Goal: Task Accomplishment & Management: Complete application form

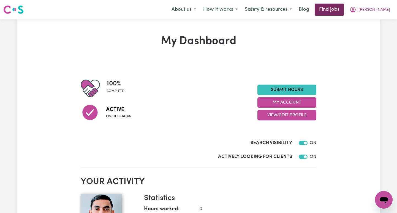
click at [344, 12] on link "Find jobs" at bounding box center [329, 10] width 29 height 12
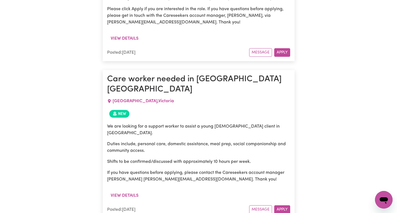
scroll to position [1269, 0]
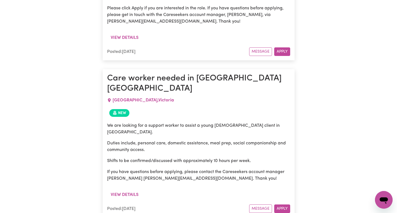
click at [110, 98] on icon at bounding box center [109, 100] width 3 height 4
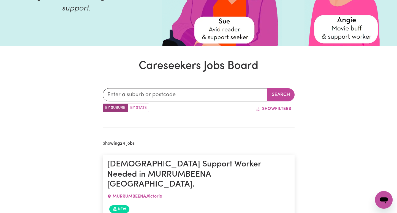
scroll to position [119, 0]
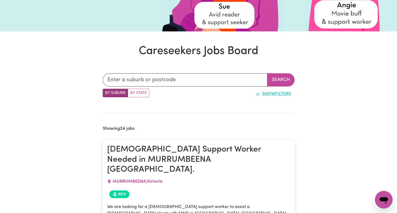
click at [268, 94] on span "Show" at bounding box center [268, 94] width 13 height 4
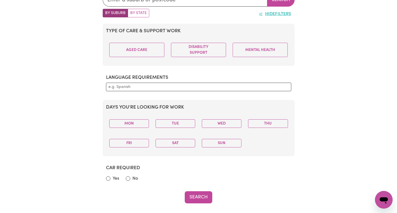
scroll to position [200, 0]
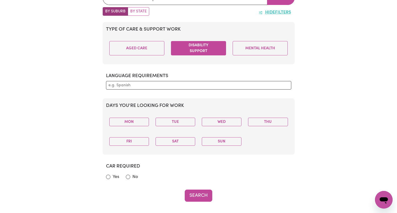
click at [203, 47] on button "Disability Support" at bounding box center [198, 48] width 55 height 14
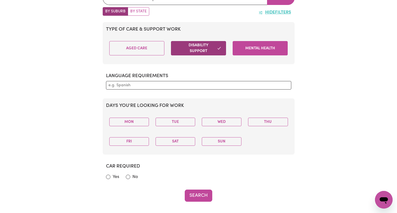
click at [254, 45] on button "Mental Health" at bounding box center [260, 48] width 55 height 14
click at [213, 50] on button "Disability Support" at bounding box center [198, 48] width 55 height 14
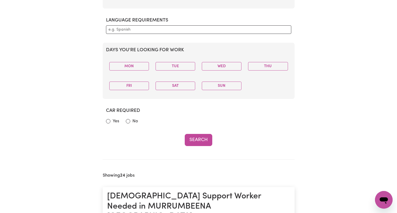
scroll to position [257, 0]
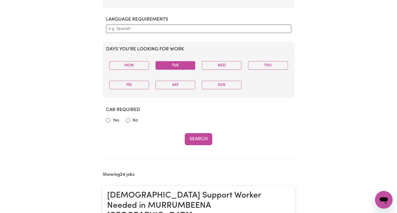
click at [175, 63] on button "Tue" at bounding box center [176, 65] width 40 height 9
click at [177, 85] on button "Sat" at bounding box center [176, 85] width 40 height 9
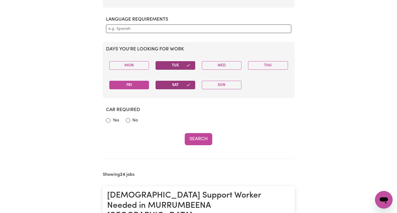
click at [143, 84] on button "Fri" at bounding box center [129, 85] width 40 height 9
click at [228, 63] on button "Wed" at bounding box center [222, 65] width 40 height 9
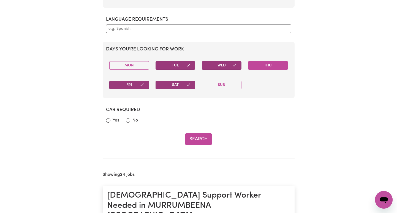
click at [265, 63] on button "Thu" at bounding box center [268, 65] width 40 height 9
click at [230, 82] on button "Sun" at bounding box center [222, 85] width 40 height 9
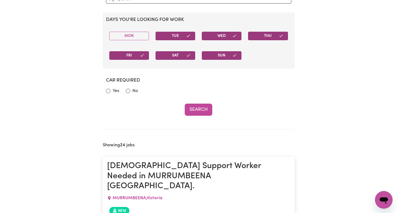
scroll to position [287, 0]
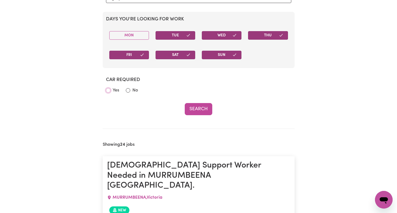
click at [108, 90] on input "Yes" at bounding box center [108, 90] width 4 height 4
radio input "true"
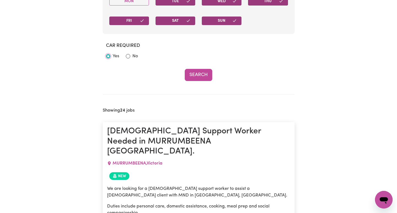
scroll to position [321, 0]
click at [199, 74] on button "Search" at bounding box center [199, 75] width 28 height 12
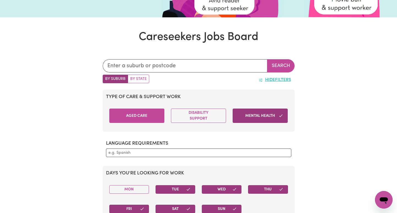
scroll to position [132, 0]
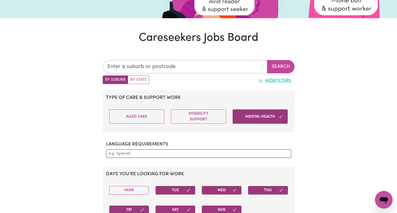
click at [171, 68] on input "text" at bounding box center [185, 66] width 165 height 13
click at [185, 62] on input "text" at bounding box center [185, 66] width 165 height 13
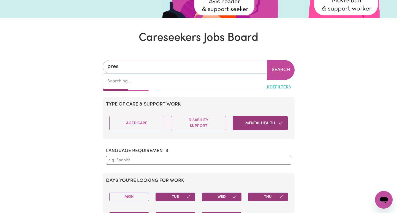
type input "prest"
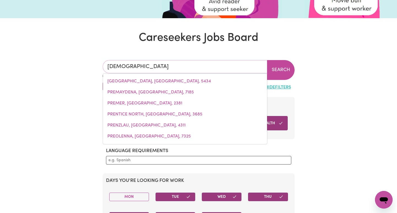
type input "prestON, Queensland, 4352"
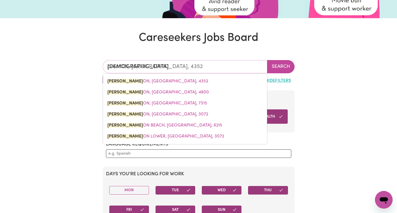
type input "presto"
type input "prestoN, Queensland, 4352"
type input "preston"
type input "preston, Queensland, 4352"
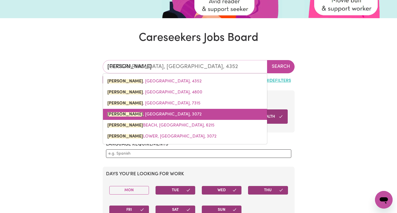
click at [154, 114] on span "PRESTON , Victoria, 3072" at bounding box center [154, 114] width 94 height 4
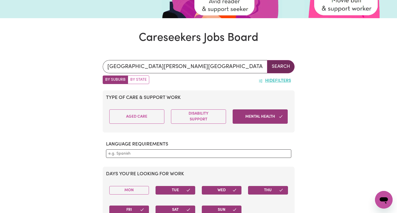
click at [275, 67] on button "Search" at bounding box center [281, 66] width 28 height 13
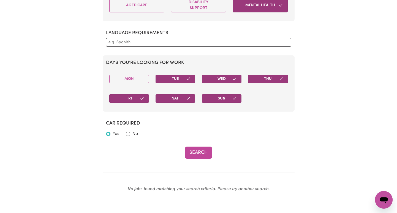
scroll to position [244, 0]
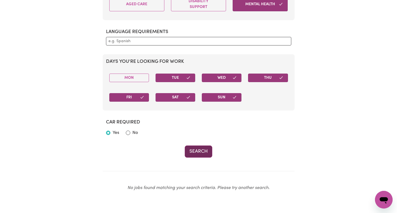
click at [196, 151] on button "Search" at bounding box center [199, 152] width 28 height 12
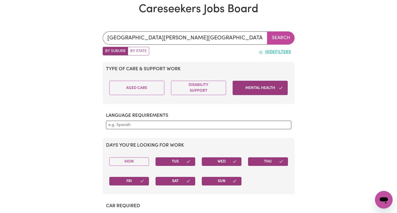
scroll to position [159, 0]
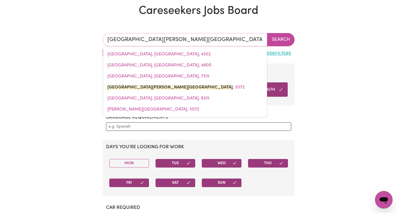
click at [165, 39] on input "PRESTON, Victoria" at bounding box center [185, 39] width 165 height 13
type input "tho"
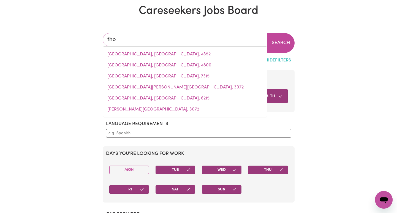
type input "thoLOGOLONG, Victoria, 3691"
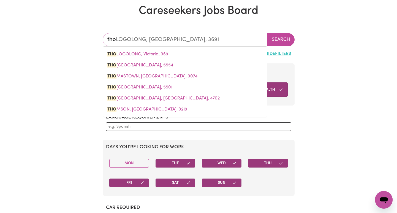
type input "thom"
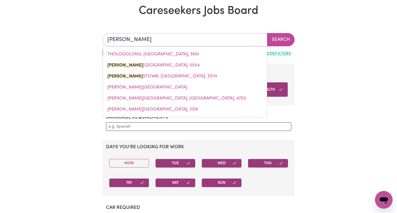
type input "thomas"
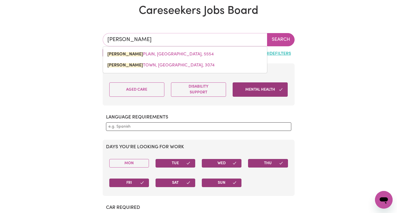
type input "thomas PLAIN, South Australia, 5554"
type input "thomast"
type input "thomasto"
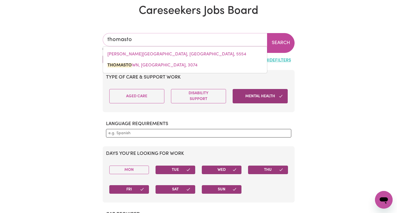
type input "thomastoWN, Victoria, 3074"
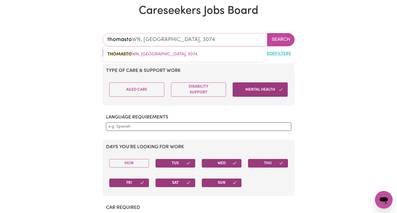
type input "thomastow"
type input "thomastowN, Victoria, 3074"
type input "thomastown"
type input "thomastown, Victoria, 3074"
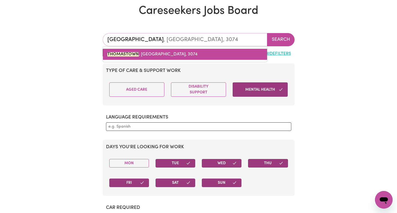
click at [172, 57] on link "THOMASTOWN , Victoria, 3074" at bounding box center [185, 54] width 164 height 11
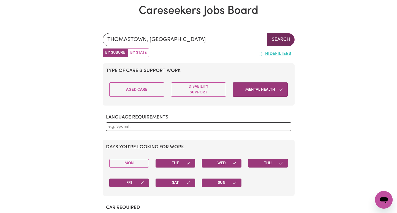
click at [276, 39] on button "Search" at bounding box center [281, 39] width 28 height 13
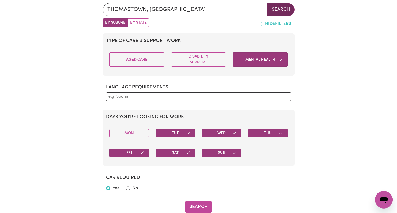
scroll to position [189, 0]
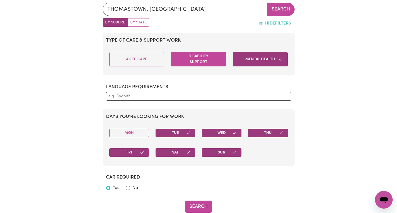
click at [199, 62] on button "Disability Support" at bounding box center [198, 59] width 55 height 14
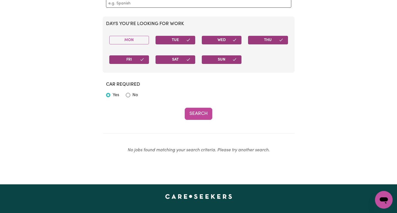
scroll to position [283, 0]
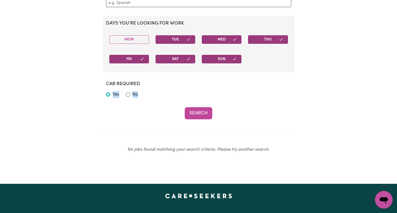
drag, startPoint x: 136, startPoint y: 114, endPoint x: 106, endPoint y: 92, distance: 37.4
click at [106, 92] on div "Type of care & support work Aged Care Disability Support Mental Health Language…" at bounding box center [199, 30] width 192 height 180
click at [110, 95] on input "Yes" at bounding box center [108, 94] width 4 height 4
click at [150, 101] on section "Car required Yes No" at bounding box center [199, 90] width 192 height 26
click at [128, 95] on input "No" at bounding box center [128, 94] width 4 height 4
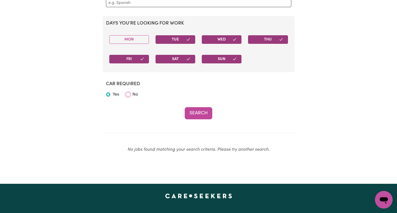
radio input "true"
click at [109, 92] on input "Yes" at bounding box center [108, 94] width 4 height 4
radio input "true"
click at [128, 95] on input "No" at bounding box center [128, 94] width 4 height 4
radio input "true"
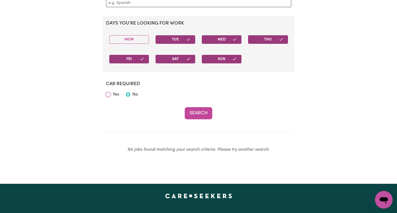
click at [109, 93] on input "Yes" at bounding box center [108, 94] width 4 height 4
radio input "true"
click at [128, 94] on input "No" at bounding box center [128, 94] width 4 height 4
radio input "true"
click at [110, 95] on input "Yes" at bounding box center [108, 94] width 4 height 4
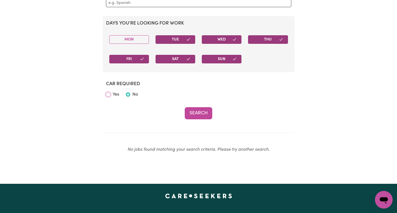
radio input "true"
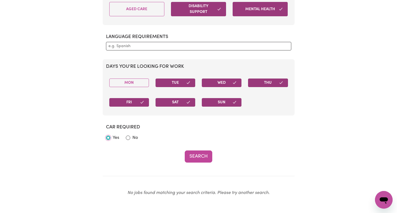
scroll to position [240, 0]
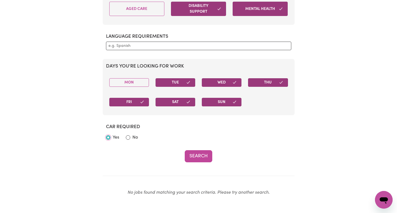
click at [108, 138] on input "Yes" at bounding box center [108, 137] width 4 height 4
click at [127, 136] on input "No" at bounding box center [128, 137] width 4 height 4
radio input "true"
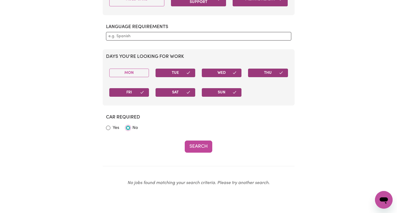
scroll to position [251, 0]
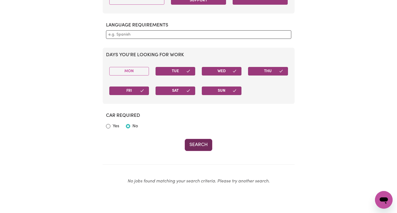
click at [198, 145] on button "Search" at bounding box center [199, 145] width 28 height 12
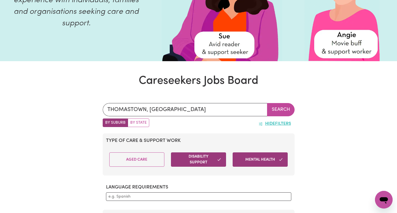
scroll to position [87, 0]
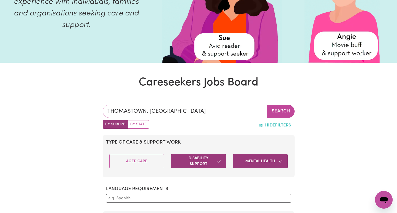
type input "THOMASTOWN, Victoria, 3074"
click at [200, 113] on input "THOMASTOWN, Victoria" at bounding box center [185, 111] width 165 height 13
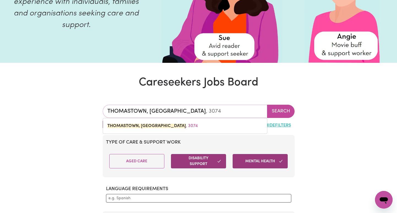
type input "f"
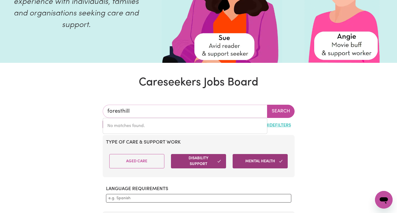
click at [121, 111] on input "foresthill" at bounding box center [185, 111] width 165 height 13
type input "forest hill"
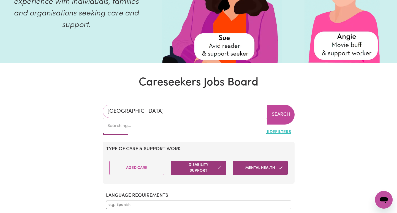
type input "forest hill, New South Wales, 2651"
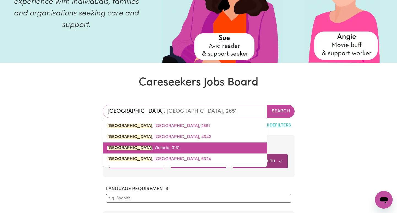
click at [154, 146] on span "FOREST HILL , Victoria, 3131" at bounding box center [143, 148] width 72 height 4
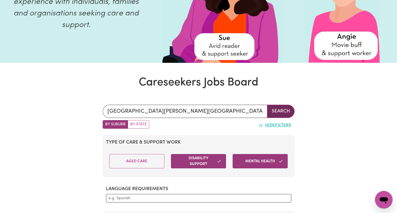
click at [277, 113] on button "Search" at bounding box center [281, 111] width 28 height 13
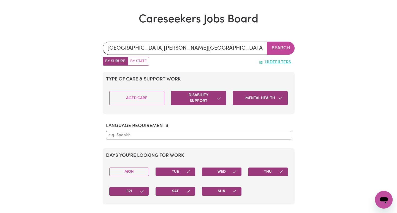
scroll to position [150, 0]
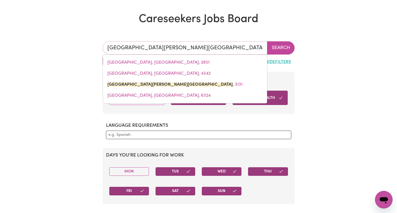
click at [177, 49] on input "FOREST HILL, Victoria" at bounding box center [185, 47] width 165 height 13
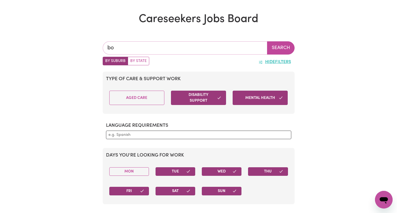
type input "box"
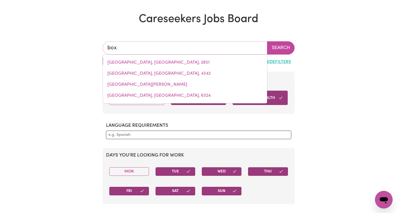
type input "box HEAD, New South Wales, 2257"
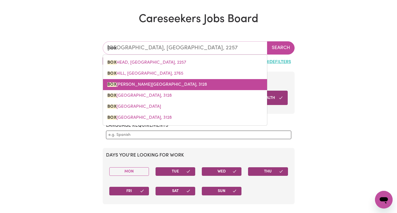
click at [149, 83] on span "BOX HILL, Victoria, 3128" at bounding box center [157, 84] width 100 height 4
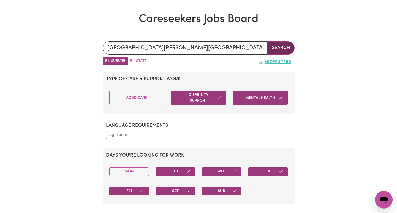
click at [281, 51] on button "Search" at bounding box center [281, 47] width 28 height 13
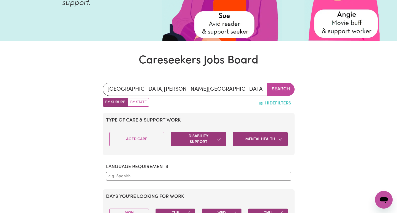
scroll to position [110, 0]
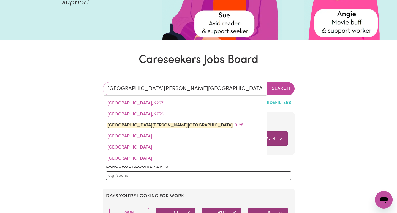
click at [178, 86] on input "BOX HILL, Victoria" at bounding box center [185, 88] width 165 height 13
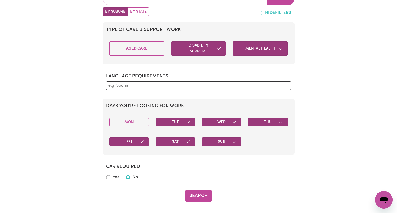
scroll to position [178, 0]
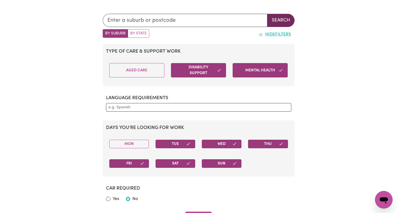
click at [275, 21] on button "Search" at bounding box center [281, 20] width 28 height 13
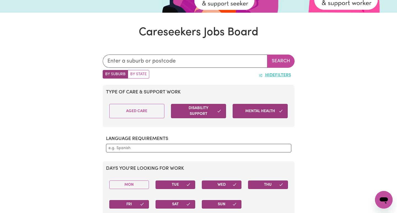
scroll to position [137, 0]
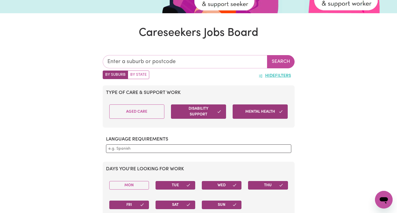
click at [185, 62] on input "text" at bounding box center [185, 61] width 165 height 13
type input "mel"
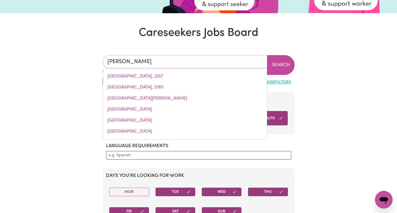
type input "melALEUCA, Western Australia, 6079"
type input "melb"
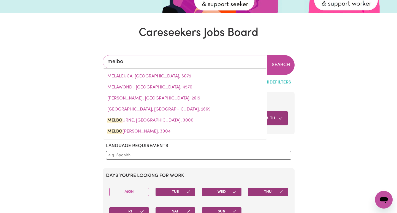
type input "melbou"
type input "melbouRNE, Victoria, 3000"
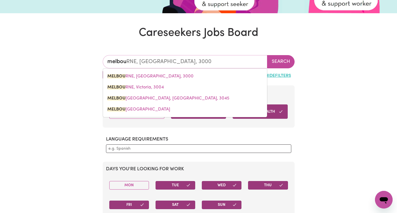
type input "melbour"
type input "melbourNE, Victoria, 3000"
type input "melbourn"
type input "melbournE, Victoria, 3000"
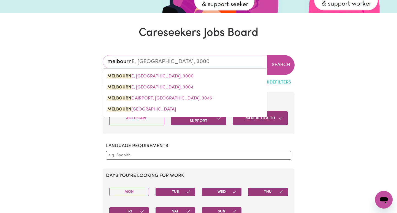
type input "melbourne"
type input "melbourne, Victoria, 3000"
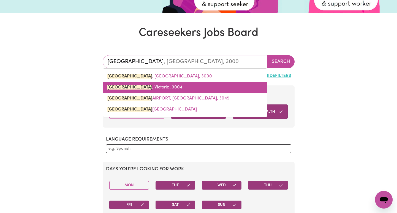
click at [170, 87] on link "MELBOURNE , Victoria, 3004" at bounding box center [185, 87] width 164 height 11
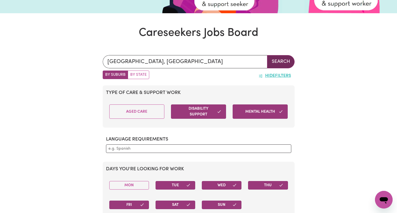
click at [281, 62] on button "Search" at bounding box center [281, 61] width 28 height 13
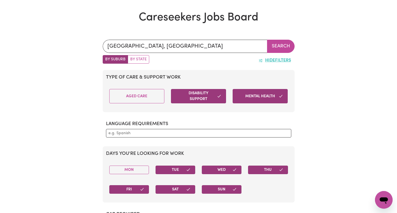
scroll to position [149, 0]
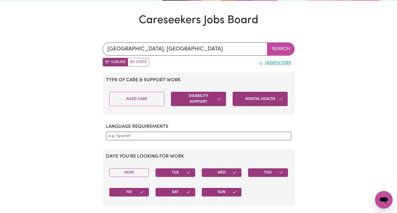
click at [138, 61] on label "By State" at bounding box center [138, 62] width 21 height 9
click at [106, 61] on input "By State" at bounding box center [105, 60] width 4 height 4
radio input "true"
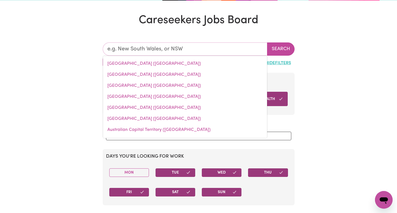
click at [195, 52] on input "text" at bounding box center [185, 48] width 165 height 13
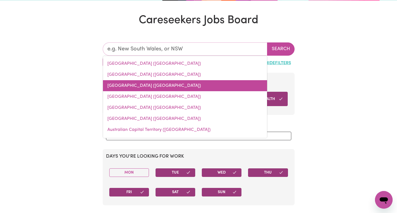
click at [139, 84] on link "Victoria (VIC)" at bounding box center [185, 85] width 164 height 11
type input "Victoria (VIC)"
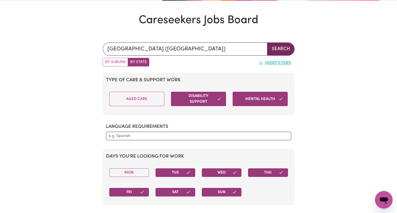
click at [275, 45] on button "Search" at bounding box center [281, 48] width 28 height 13
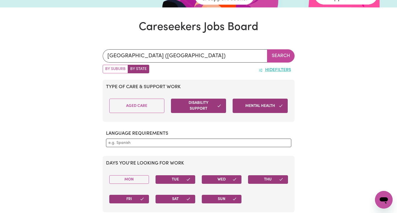
scroll to position [0, 0]
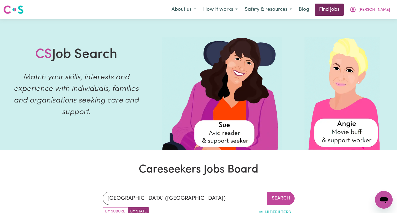
click at [344, 9] on link "Find jobs" at bounding box center [329, 10] width 29 height 12
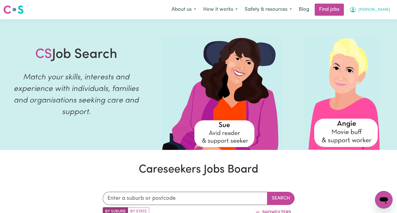
click at [381, 9] on span "[PERSON_NAME]" at bounding box center [375, 10] width 32 height 6
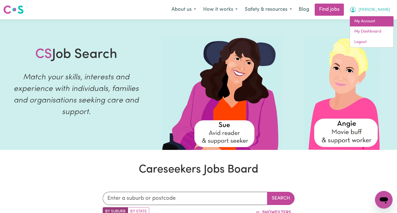
click at [372, 21] on link "My Account" at bounding box center [372, 21] width 44 height 10
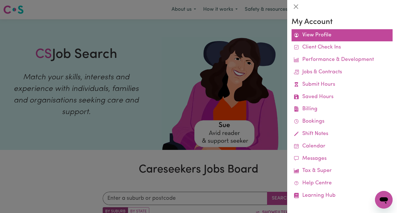
click at [318, 39] on link "View Profile" at bounding box center [342, 35] width 101 height 12
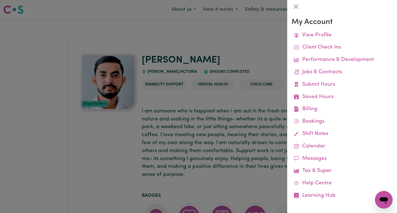
click at [202, 60] on div at bounding box center [198, 106] width 397 height 213
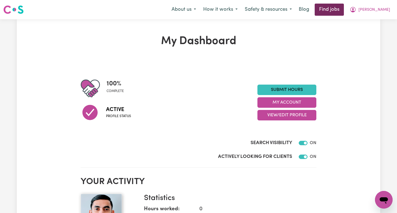
click at [344, 10] on link "Find jobs" at bounding box center [329, 10] width 29 height 12
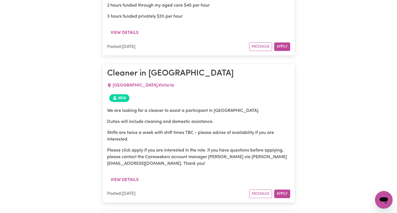
scroll to position [942, 0]
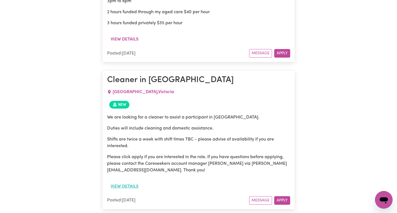
click at [125, 181] on button "View details" at bounding box center [124, 186] width 35 height 10
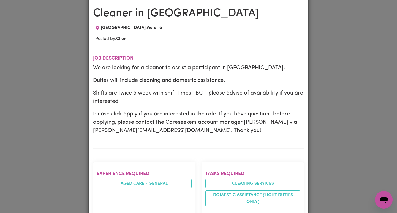
scroll to position [0, 0]
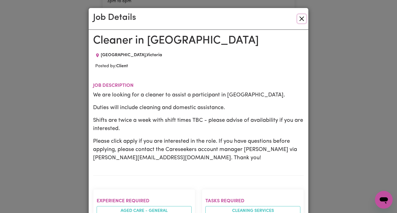
click at [302, 18] on button "Close" at bounding box center [302, 18] width 9 height 9
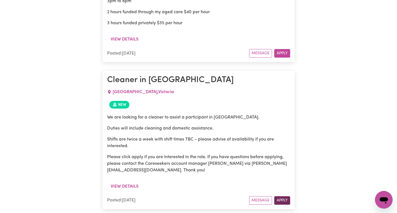
click at [285, 196] on button "Apply" at bounding box center [283, 200] width 16 height 9
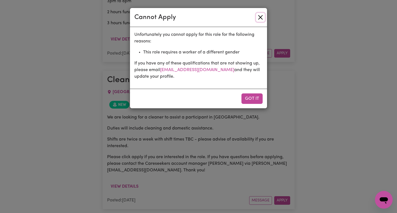
click at [260, 18] on button "Close" at bounding box center [260, 17] width 9 height 9
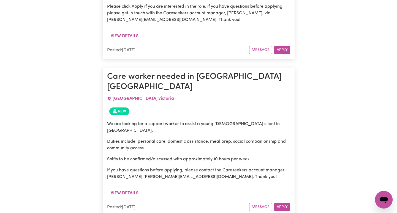
scroll to position [1271, 0]
click at [285, 203] on button "Apply" at bounding box center [283, 207] width 16 height 9
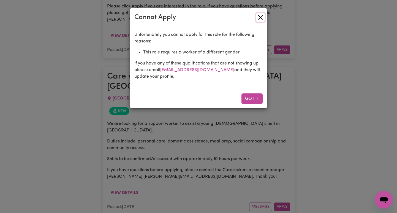
click at [260, 17] on button "Close" at bounding box center [260, 17] width 9 height 9
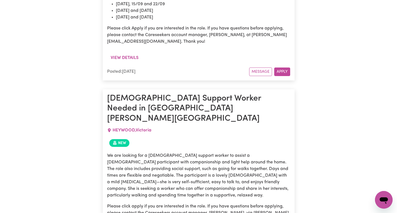
scroll to position [1801, 0]
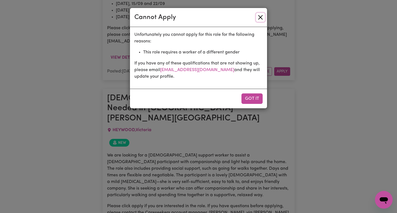
click at [261, 15] on button "Close" at bounding box center [260, 17] width 9 height 9
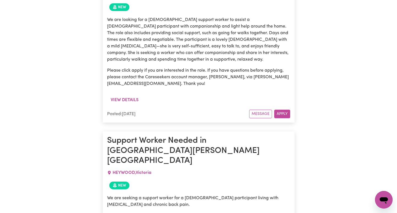
scroll to position [1939, 0]
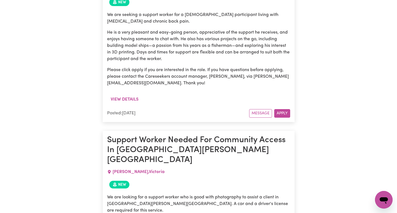
scroll to position [2121, 0]
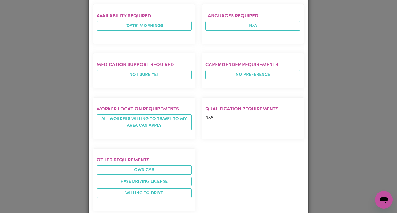
scroll to position [0, 0]
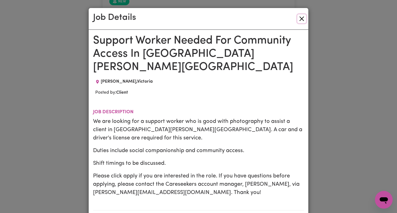
click at [303, 18] on button "Close" at bounding box center [302, 18] width 9 height 9
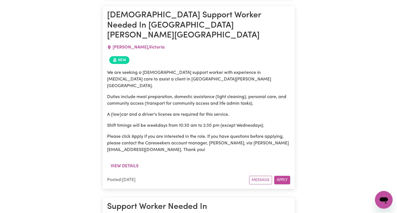
scroll to position [2597, 0]
drag, startPoint x: 108, startPoint y: 134, endPoint x: 162, endPoint y: 132, distance: 54.3
copy p "[PERSON_NAME][EMAIL_ADDRESS][DOMAIN_NAME]"
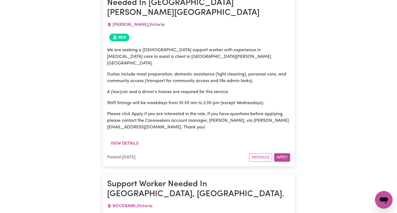
scroll to position [2580, 0]
